Goal: Navigation & Orientation: Find specific page/section

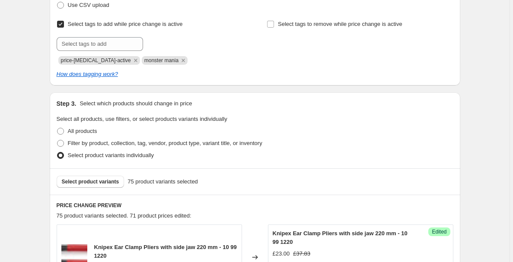
scroll to position [196, 0]
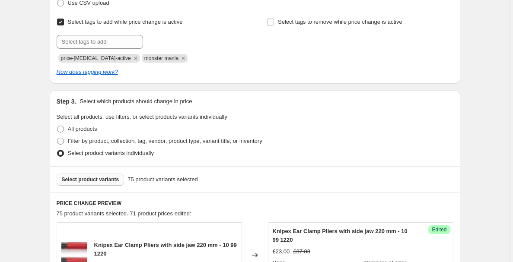
click at [96, 181] on span "Select product variants" at bounding box center [90, 179] width 57 height 7
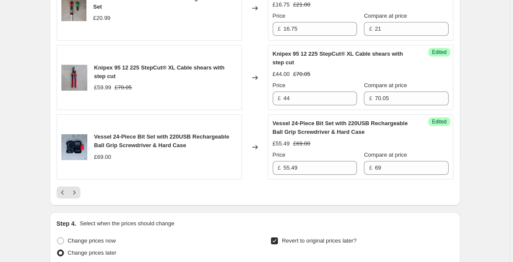
scroll to position [1556, 0]
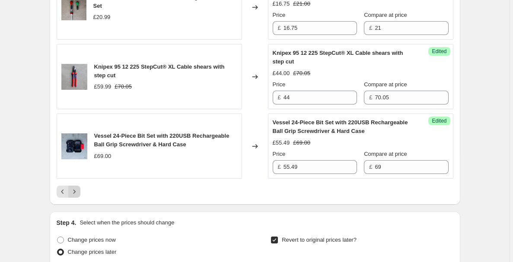
click at [76, 195] on icon "Next" at bounding box center [74, 192] width 9 height 9
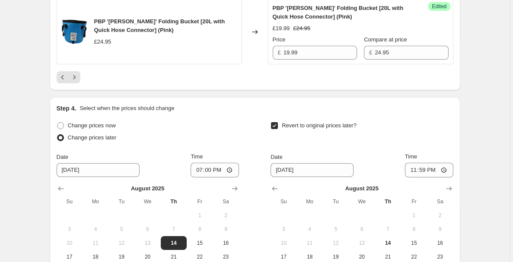
scroll to position [1673, 0]
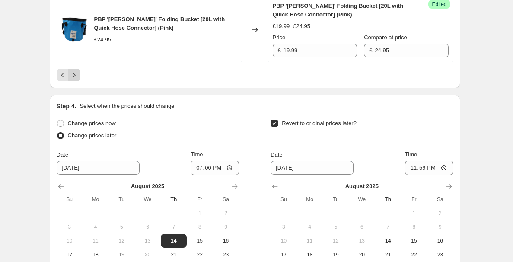
click at [74, 80] on icon "Next" at bounding box center [74, 75] width 9 height 9
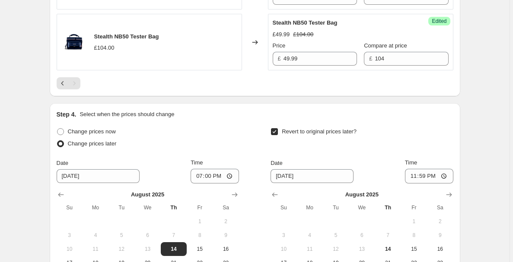
scroll to position [1328, 0]
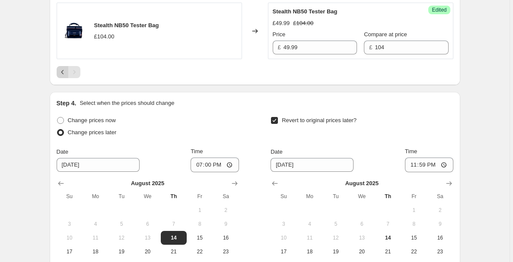
click at [61, 68] on icon "Previous" at bounding box center [62, 72] width 9 height 9
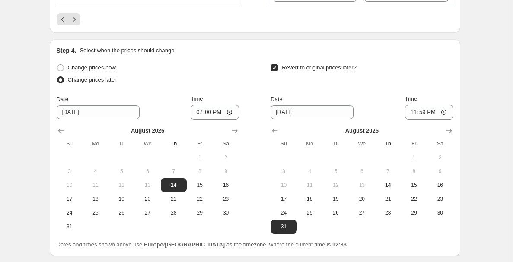
scroll to position [1726, 0]
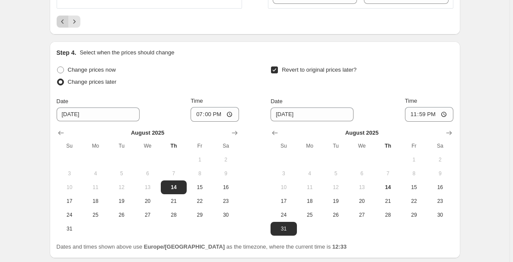
click at [64, 26] on icon "Previous" at bounding box center [62, 21] width 9 height 9
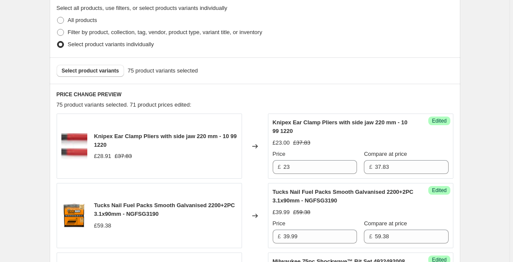
scroll to position [285, 0]
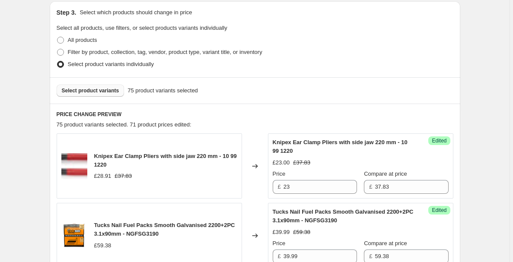
click at [117, 94] on span "Select product variants" at bounding box center [90, 90] width 57 height 7
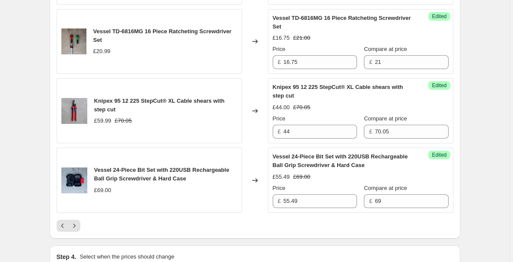
scroll to position [1522, 0]
click at [78, 221] on button "Next" at bounding box center [74, 226] width 12 height 12
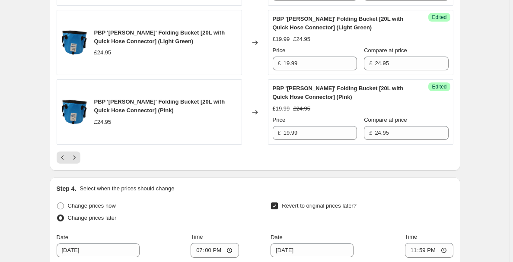
scroll to position [1591, 0]
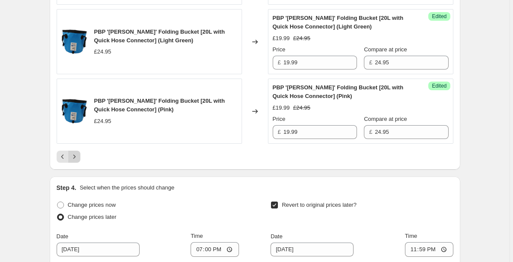
click at [74, 160] on button "Next" at bounding box center [74, 157] width 12 height 12
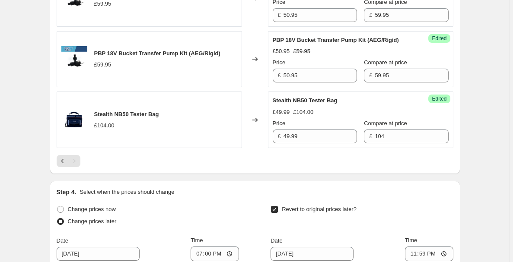
scroll to position [1201, 0]
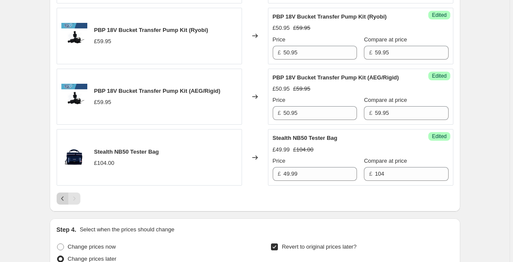
click at [64, 194] on icon "Previous" at bounding box center [62, 198] width 9 height 9
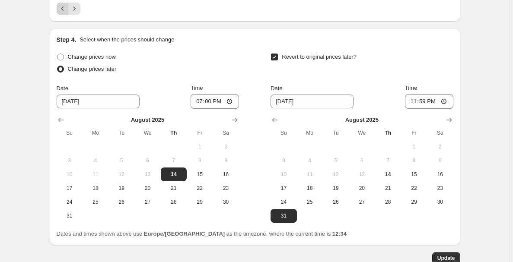
click at [61, 12] on button "Previous" at bounding box center [63, 9] width 12 height 12
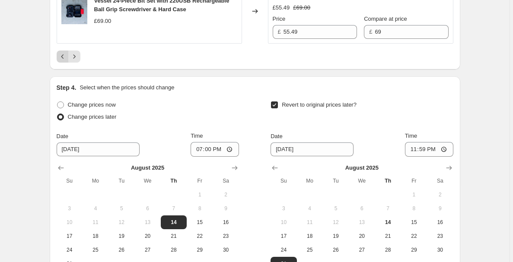
click at [67, 61] on icon "Previous" at bounding box center [62, 56] width 9 height 9
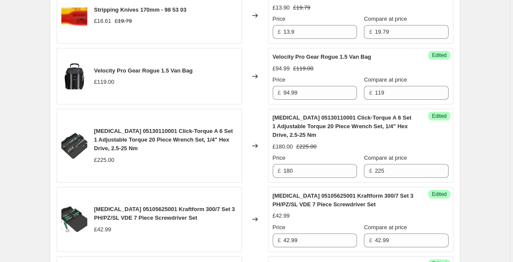
scroll to position [969, 0]
click at [257, 77] on icon at bounding box center [255, 77] width 9 height 9
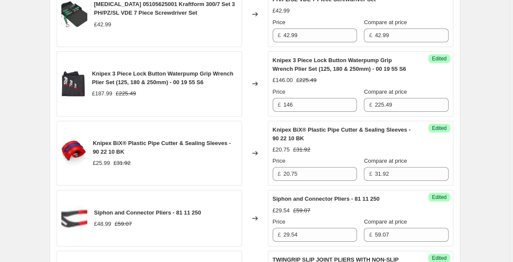
scroll to position [1173, 0]
